Goal: Download file/media

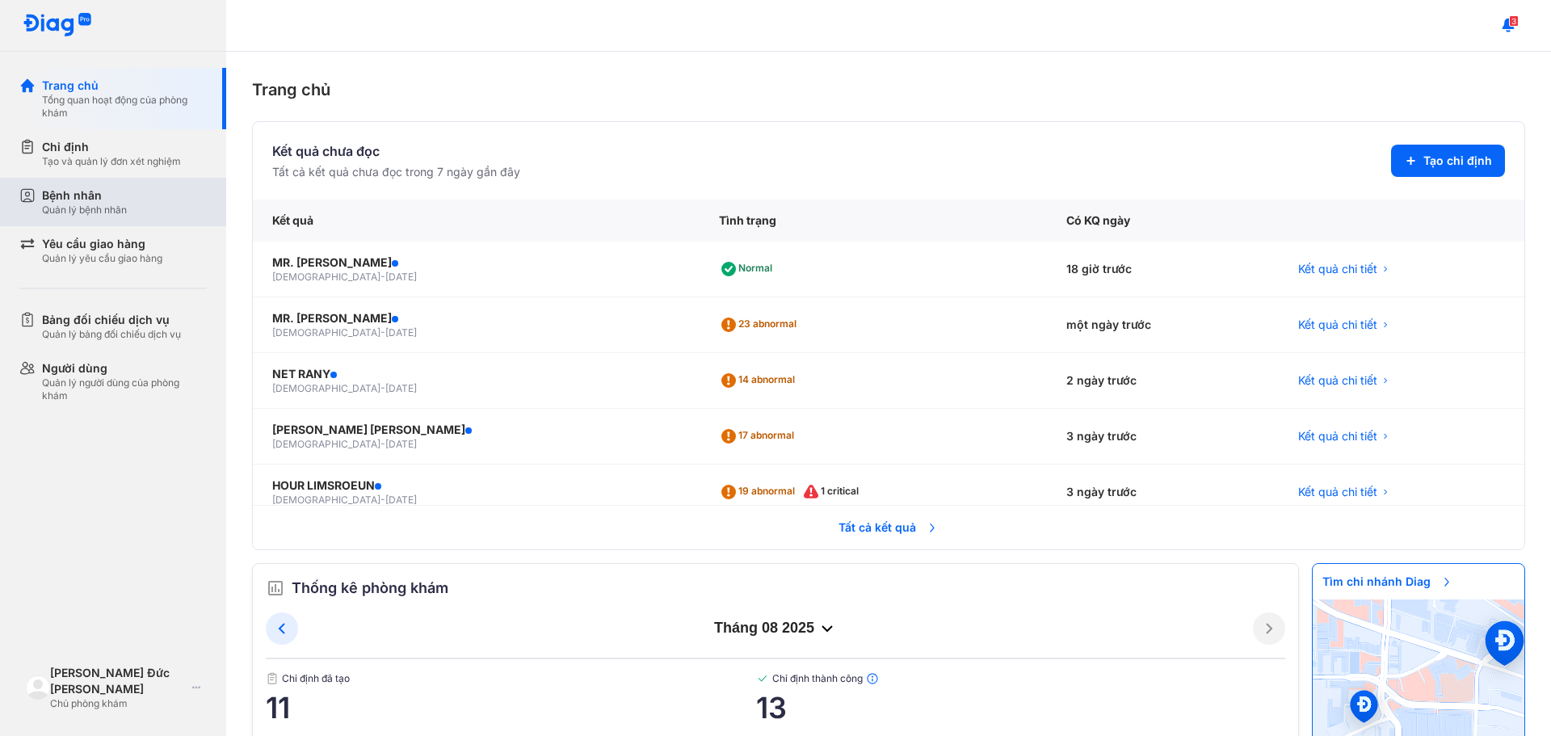
click at [92, 201] on div "Bệnh nhân" at bounding box center [84, 195] width 85 height 16
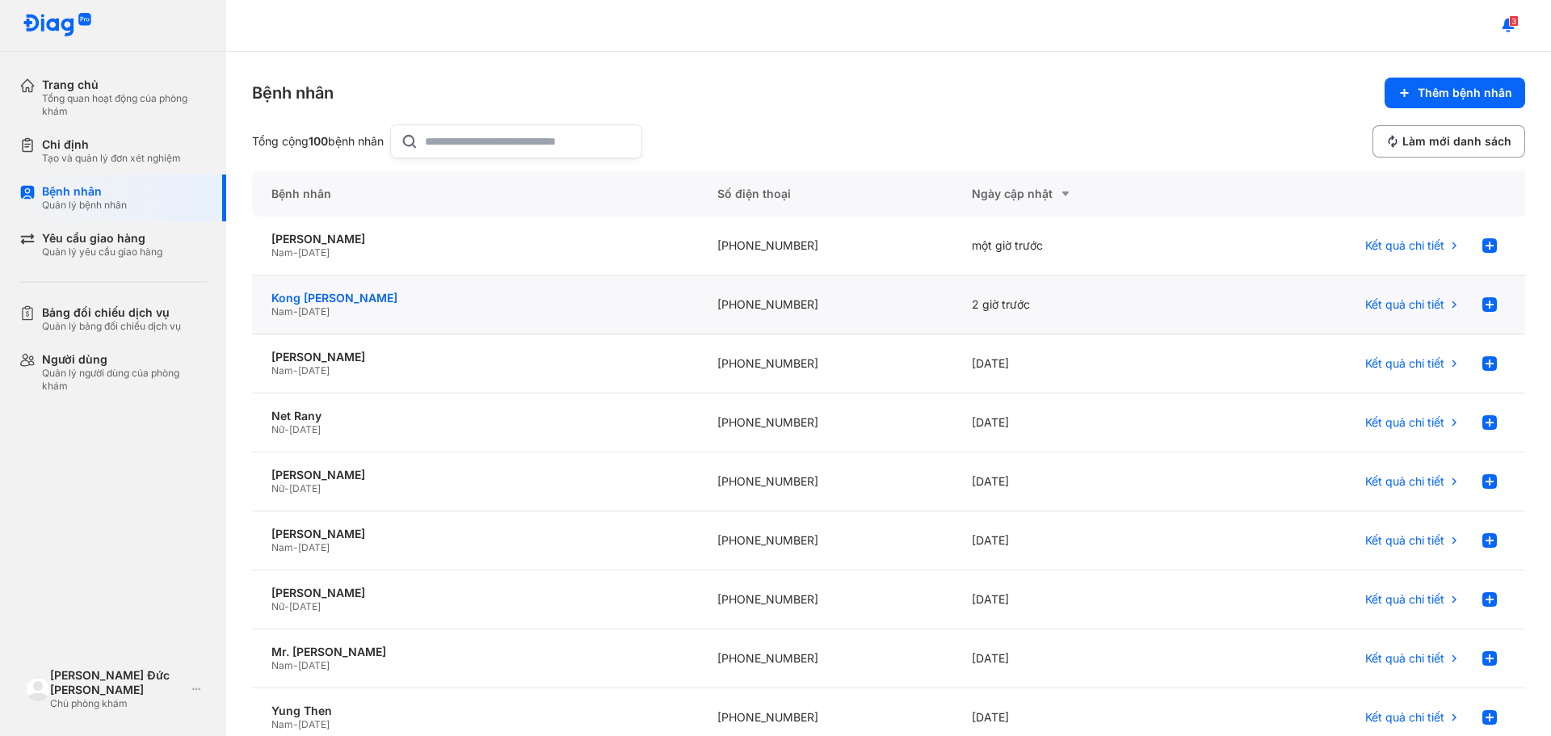
click at [357, 302] on div "Kong [PERSON_NAME]" at bounding box center [474, 298] width 407 height 15
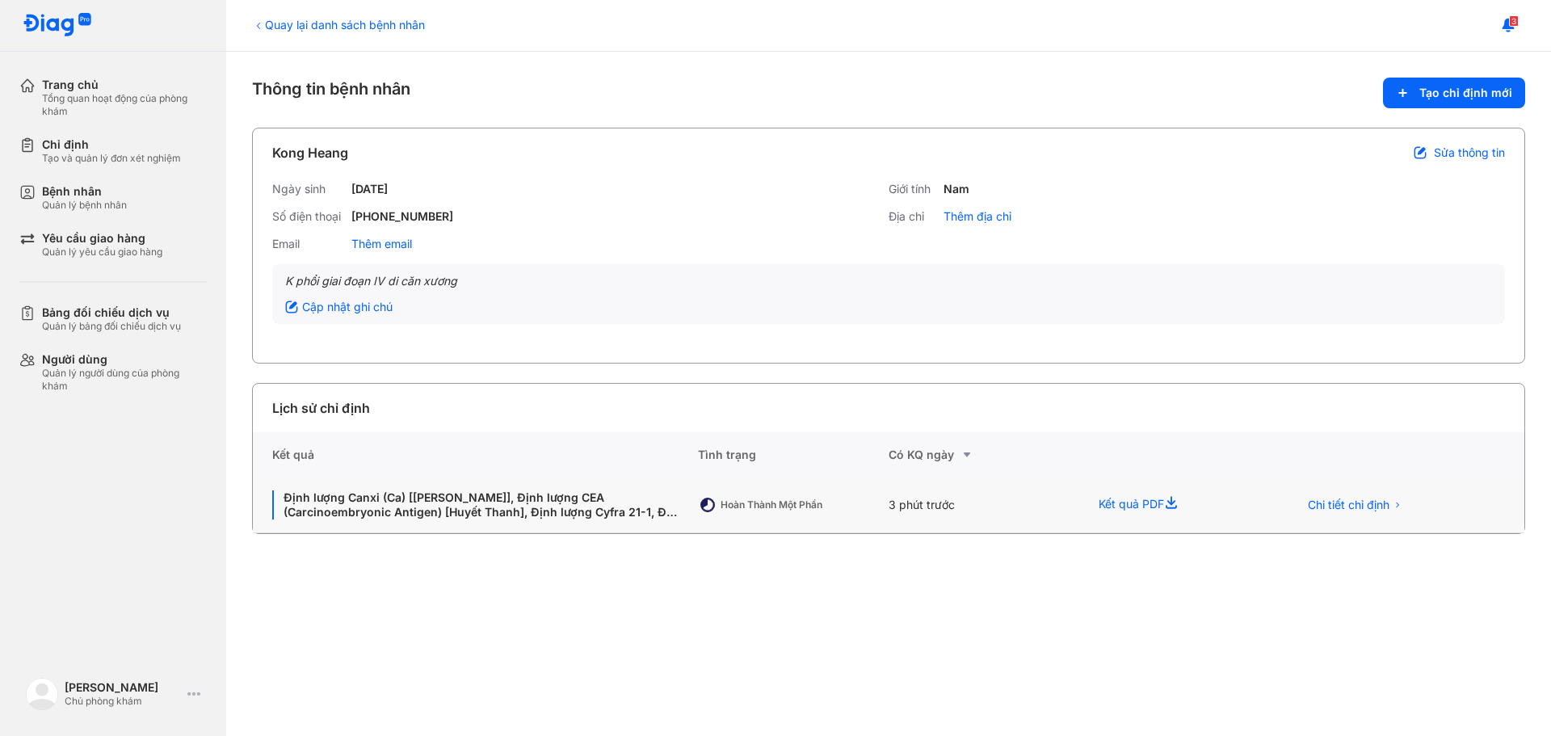
click at [479, 519] on div "Định lượng Canxi (Ca) [Huyết Thanh], Định lượng CEA (Carcinoembryonic Antigen) …" at bounding box center [475, 505] width 445 height 56
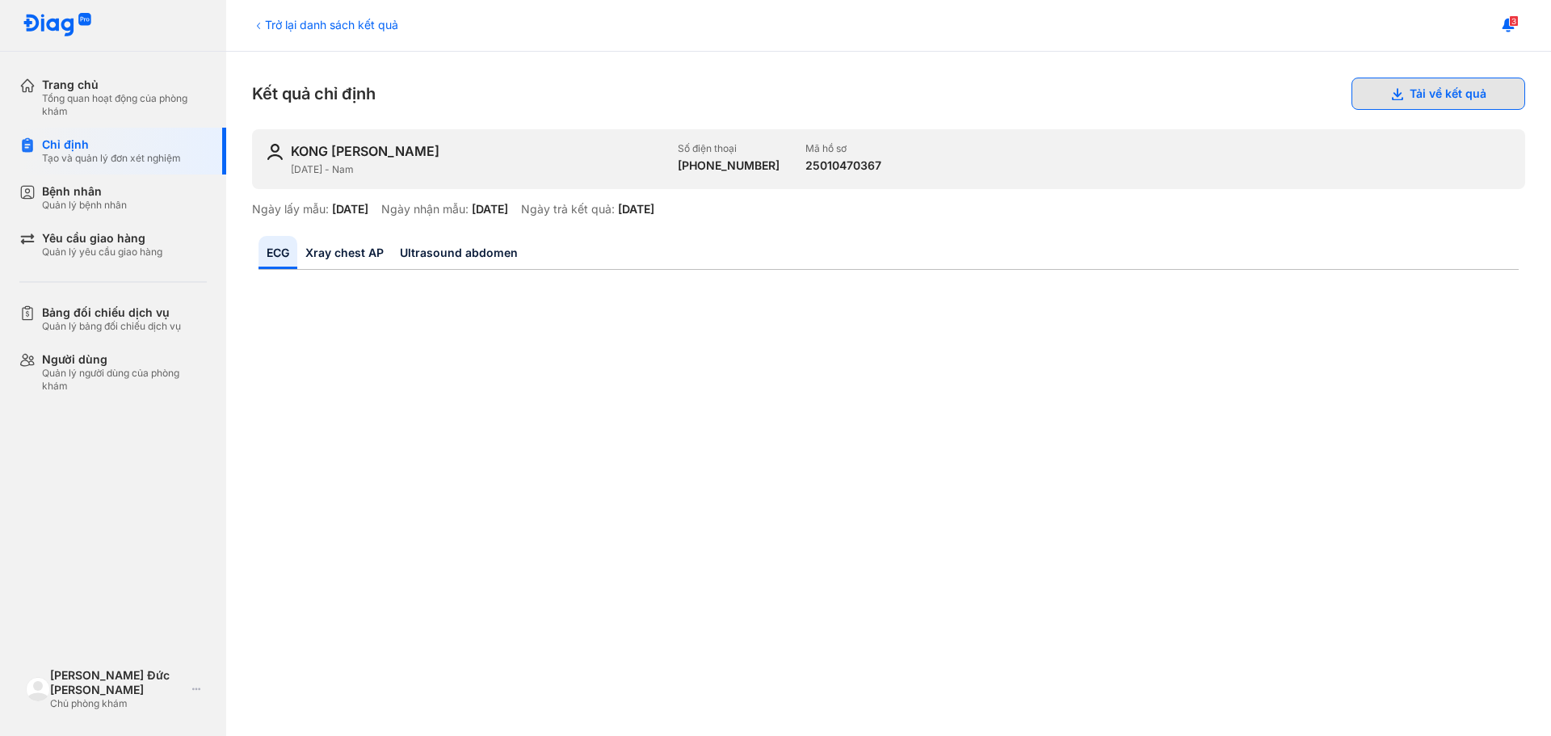
click at [1457, 97] on button "Tải về kết quả" at bounding box center [1439, 94] width 174 height 32
click at [336, 28] on div "Trở lại danh sách kết quả" at bounding box center [325, 24] width 146 height 17
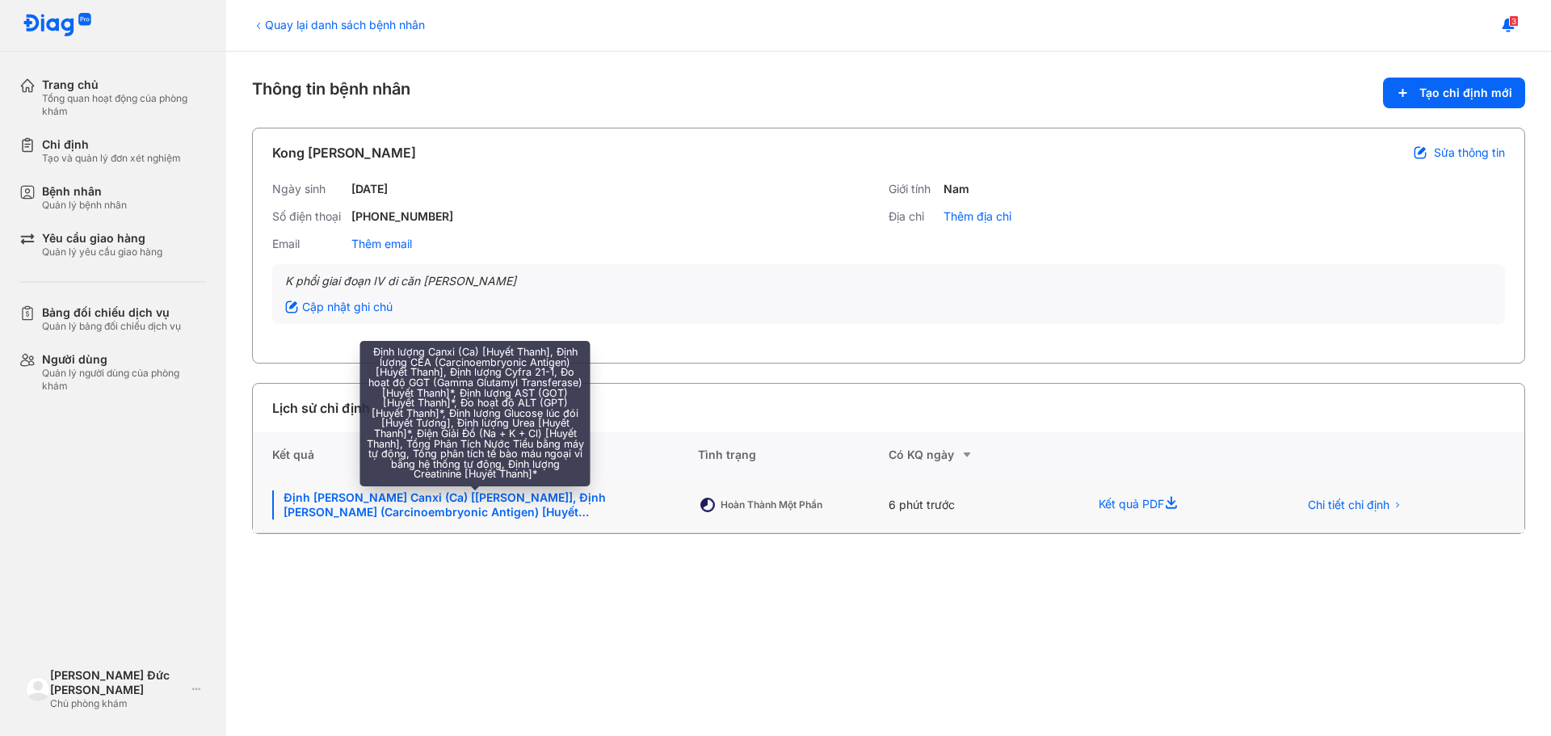
click at [509, 514] on div "Định lượng Canxi (Ca) [Huyết Thanh], Định lượng CEA (Carcinoembryonic Antigen) …" at bounding box center [475, 504] width 406 height 29
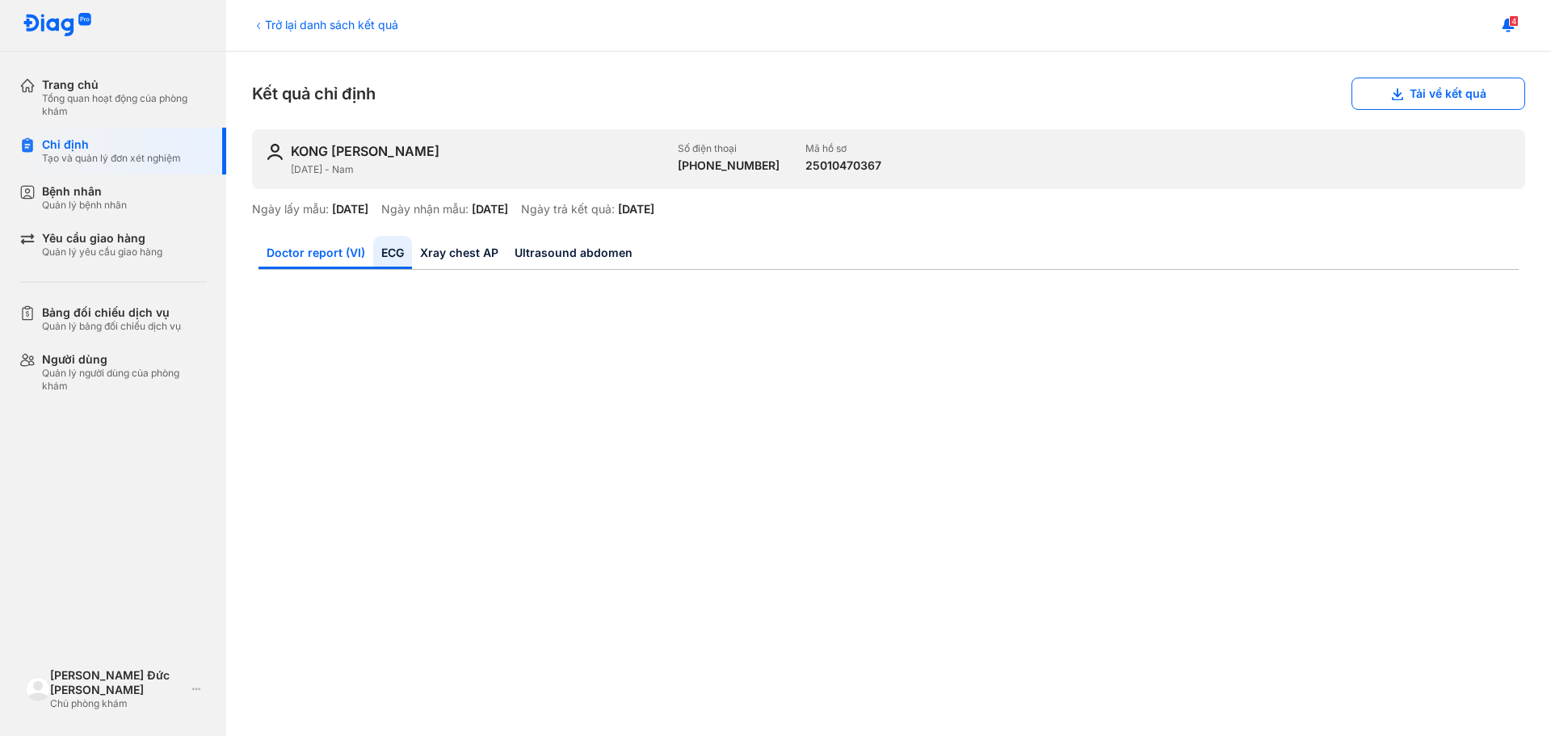
click at [328, 257] on link "Doctor report (VI)" at bounding box center [316, 252] width 115 height 33
